Goal: Find specific page/section: Find specific page/section

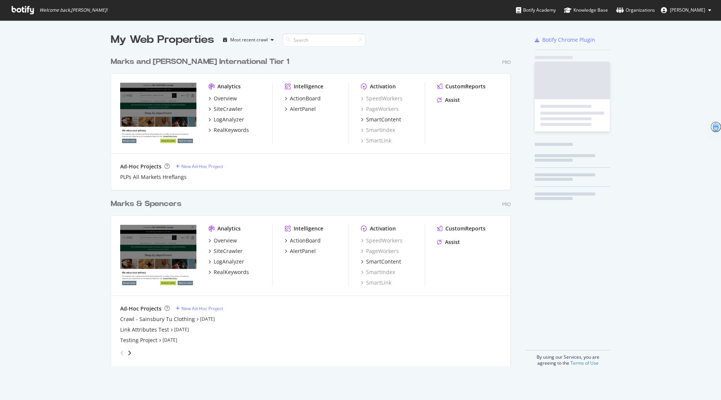
scroll to position [319, 406]
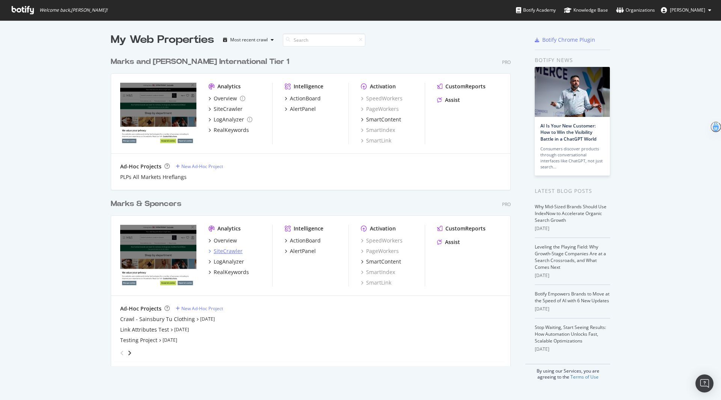
click at [231, 254] on div "SiteCrawler" at bounding box center [228, 251] width 29 height 8
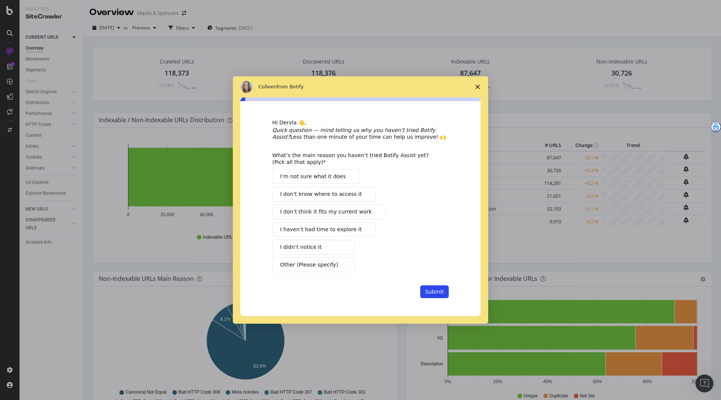
click at [326, 234] on button "I haven’t had time to explore it" at bounding box center [323, 229] width 103 height 15
click at [325, 179] on span "I’m not sure what it does" at bounding box center [313, 176] width 66 height 8
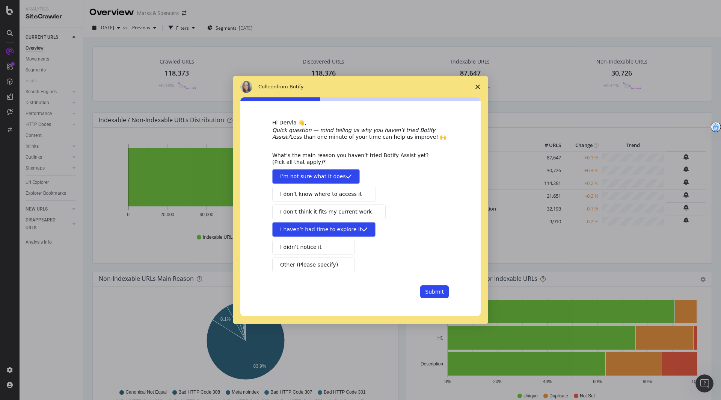
click at [335, 211] on span "I don’t think it fits my current work" at bounding box center [326, 212] width 92 height 8
click at [314, 267] on span "Other (Please specify)" at bounding box center [309, 265] width 58 height 8
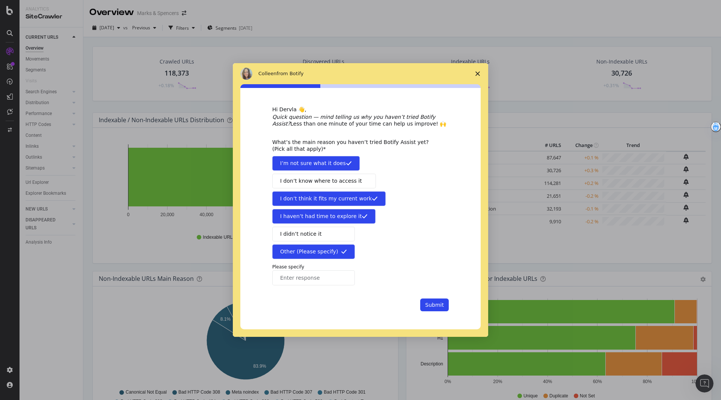
click at [328, 285] on div "Hi [PERSON_NAME] 👋, Quick question — mind telling us why you haven’t tried Boti…" at bounding box center [360, 208] width 177 height 205
click at [318, 278] on input "Enter response" at bounding box center [313, 277] width 83 height 15
click at [341, 280] on input "Since launch we've been in a critical incident - so there's not really been a n…" at bounding box center [313, 277] width 83 height 15
type input "Since launch we've been in a critical incident - so there's not really been a u…"
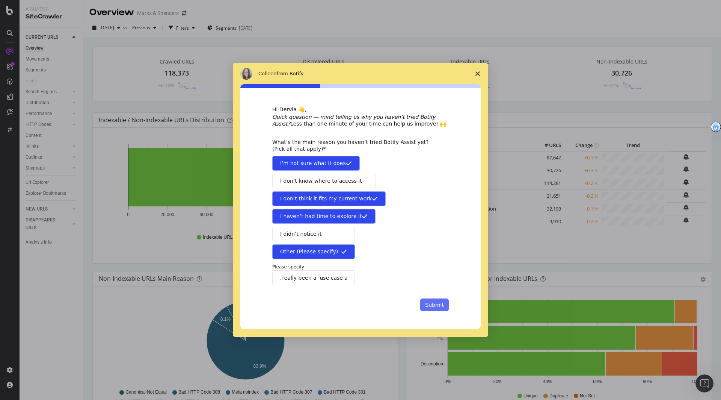
scroll to position [0, 0]
click at [439, 301] on button "Submit" at bounding box center [434, 304] width 29 height 13
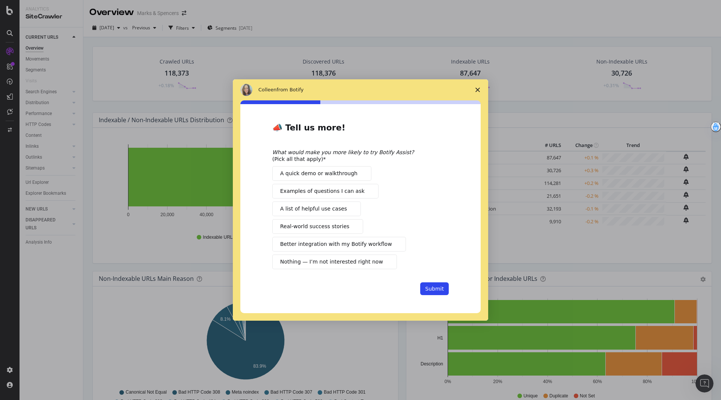
click at [349, 174] on span "A quick demo or walkthrough" at bounding box center [318, 173] width 77 height 8
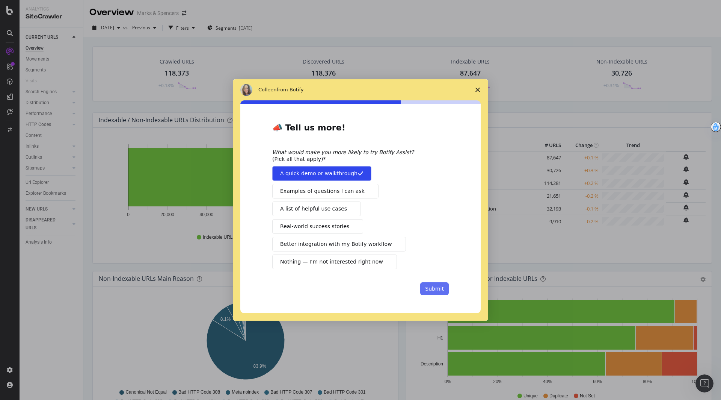
click at [435, 286] on button "Submit" at bounding box center [434, 288] width 29 height 13
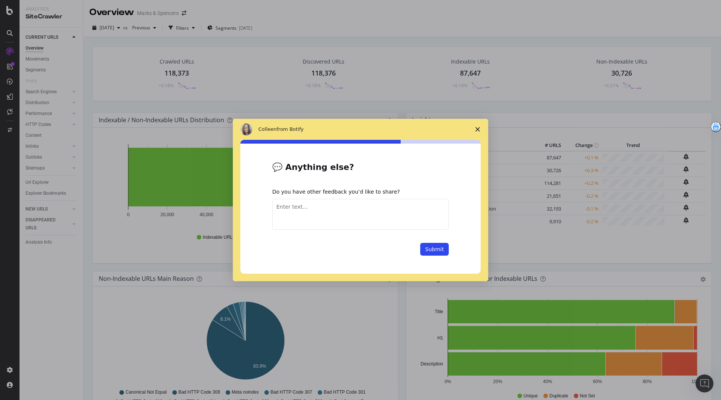
click at [482, 126] on span "Close survey" at bounding box center [477, 129] width 21 height 21
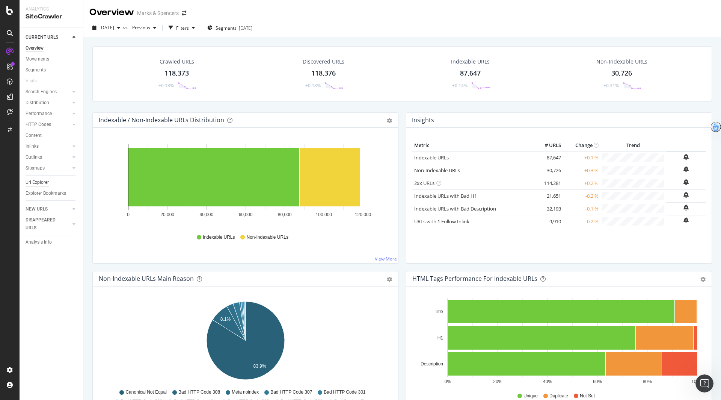
click at [33, 183] on div "Url Explorer" at bounding box center [37, 182] width 23 height 8
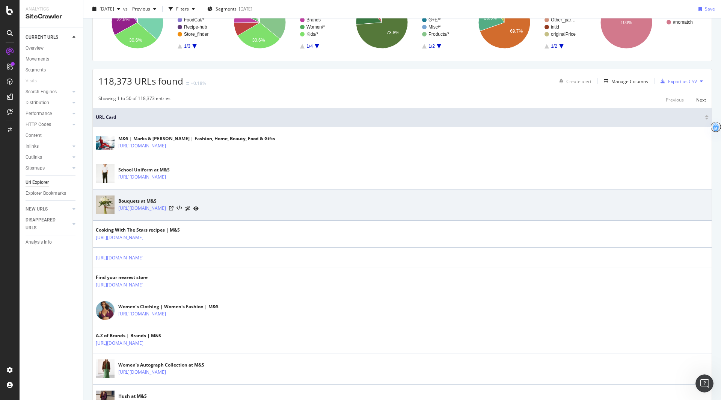
scroll to position [157, 0]
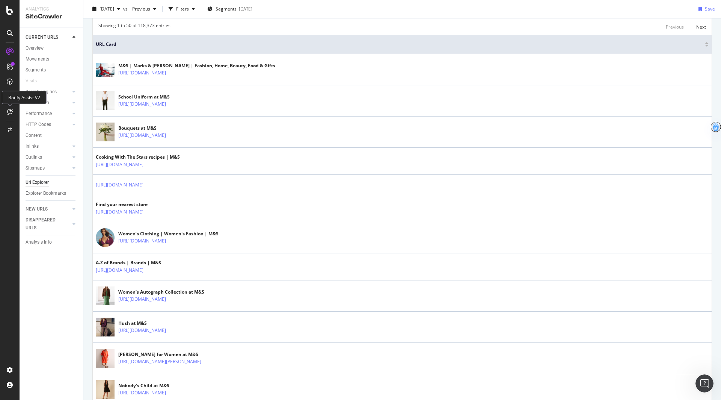
click at [10, 113] on icon at bounding box center [10, 112] width 6 height 6
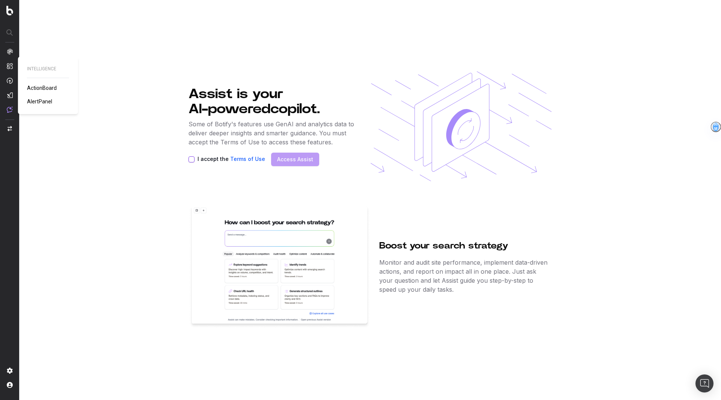
click at [30, 76] on div "INTELLIGENCE ActionBoard AlertPanel" at bounding box center [48, 85] width 42 height 39
click at [30, 78] on div "INTELLIGENCE ActionBoard AlertPanel" at bounding box center [48, 85] width 42 height 39
click at [30, 88] on span "ActionBoard" at bounding box center [42, 88] width 30 height 6
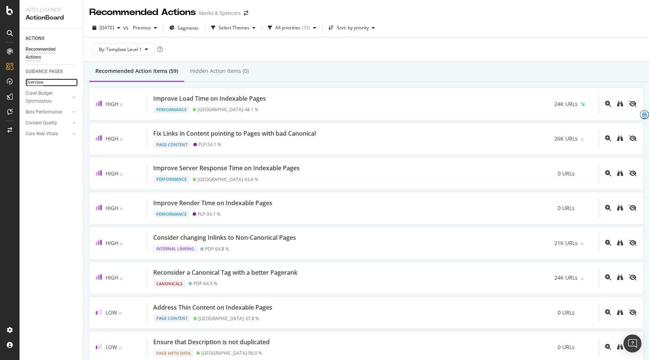
click at [38, 85] on div "Overview" at bounding box center [35, 83] width 18 height 8
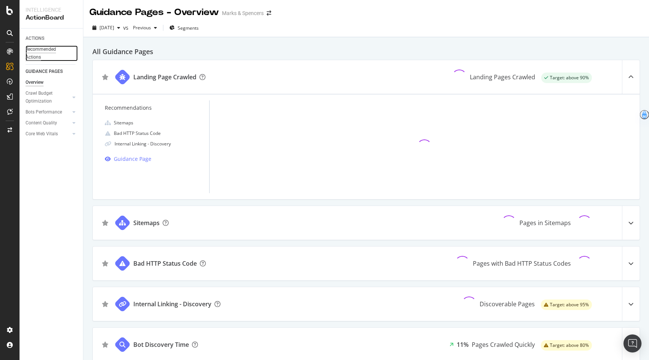
click at [45, 55] on div "Recommended Actions" at bounding box center [48, 53] width 45 height 16
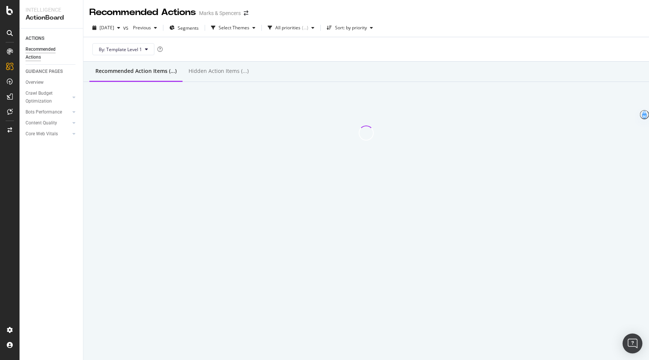
click at [634, 340] on img "Open Intercom Messenger" at bounding box center [633, 344] width 10 height 10
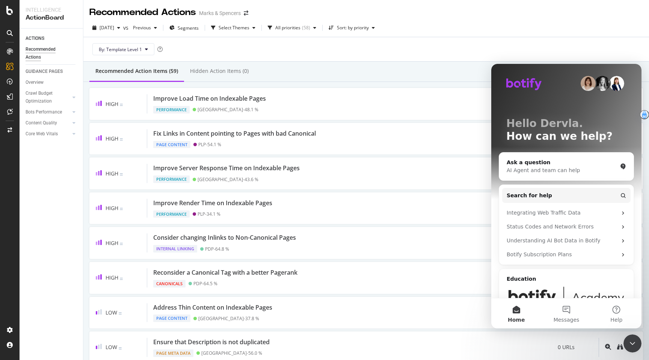
click at [421, 74] on div "Recommended Action Items (59) Hidden Action Items (0)" at bounding box center [366, 72] width 566 height 20
click at [636, 347] on icon "Close Intercom Messenger" at bounding box center [632, 343] width 9 height 9
